Goal: Task Accomplishment & Management: Use online tool/utility

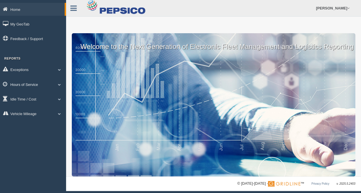
click at [47, 84] on link "Hours of Service" at bounding box center [33, 84] width 66 height 13
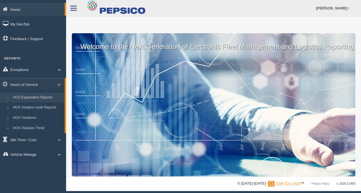
click at [37, 97] on link "HOS Explanation Reports" at bounding box center [37, 98] width 54 height 10
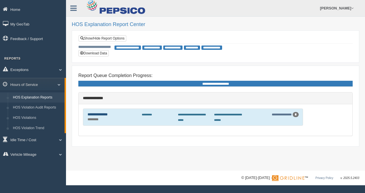
click at [99, 115] on link "**********" at bounding box center [98, 115] width 20 height 4
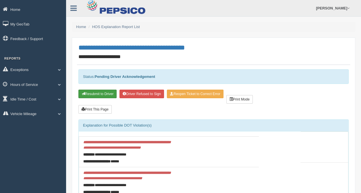
click at [106, 91] on button "Resubmit to Driver" at bounding box center [97, 94] width 38 height 9
